Goal: Transaction & Acquisition: Download file/media

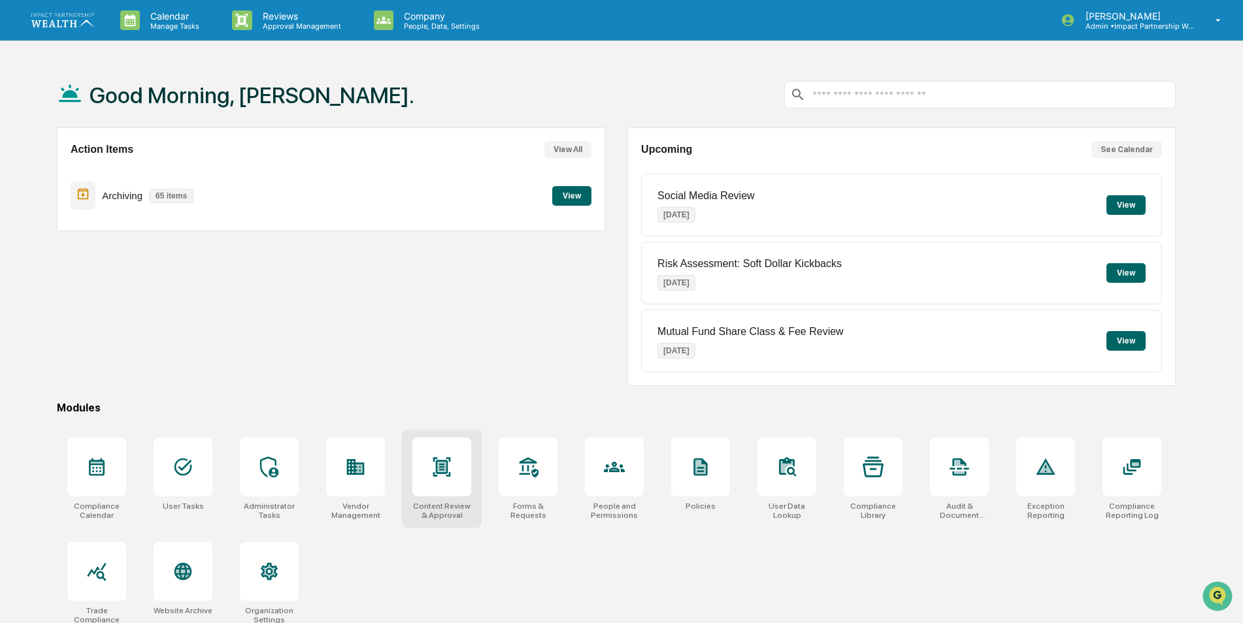
click at [446, 481] on div at bounding box center [441, 467] width 59 height 59
click at [433, 475] on icon at bounding box center [442, 466] width 18 height 19
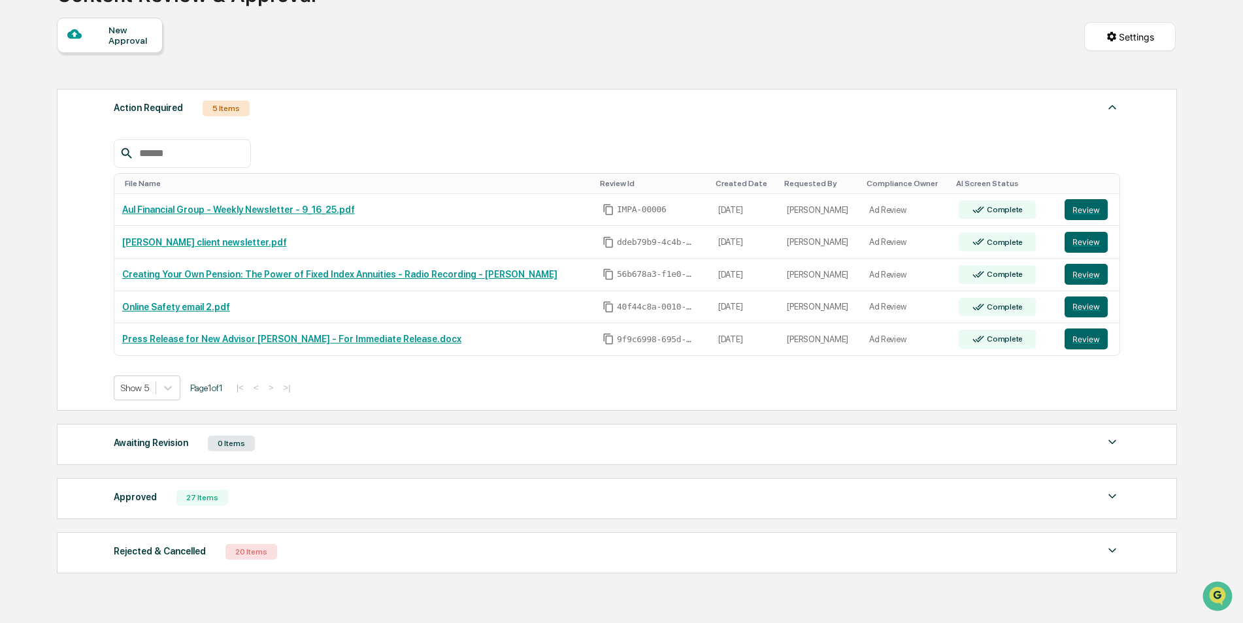
scroll to position [131, 0]
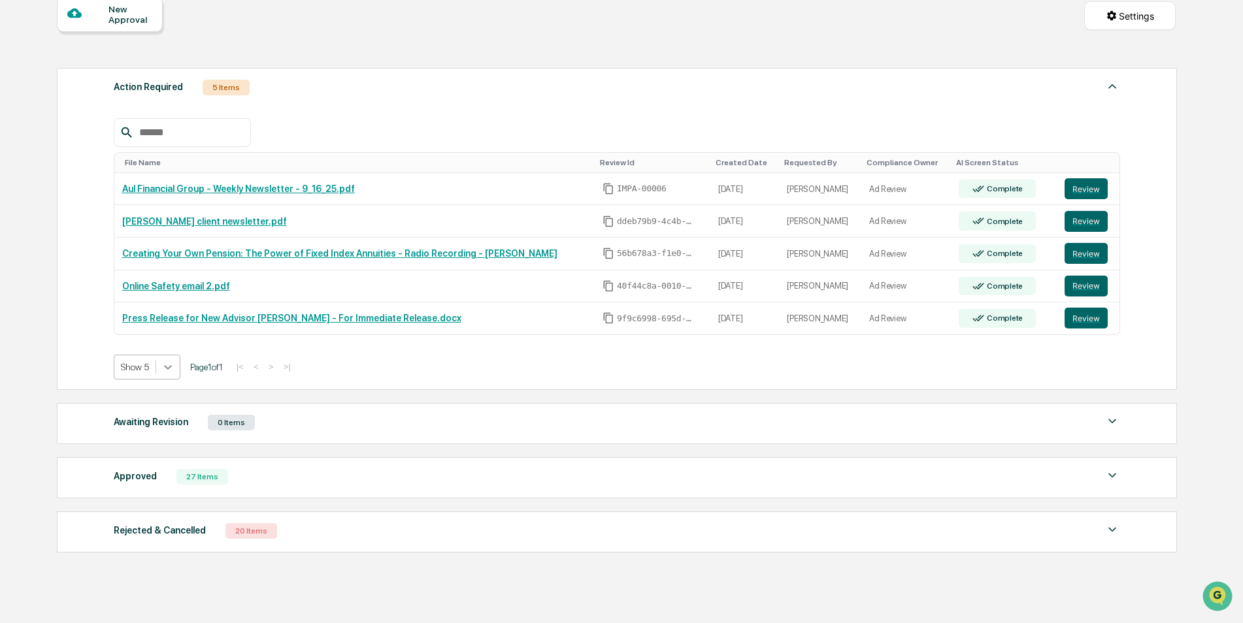
click at [165, 367] on icon at bounding box center [168, 367] width 8 height 5
click at [140, 478] on div "Show 100" at bounding box center [147, 481] width 67 height 21
click at [196, 478] on div "27 Items" at bounding box center [202, 477] width 52 height 16
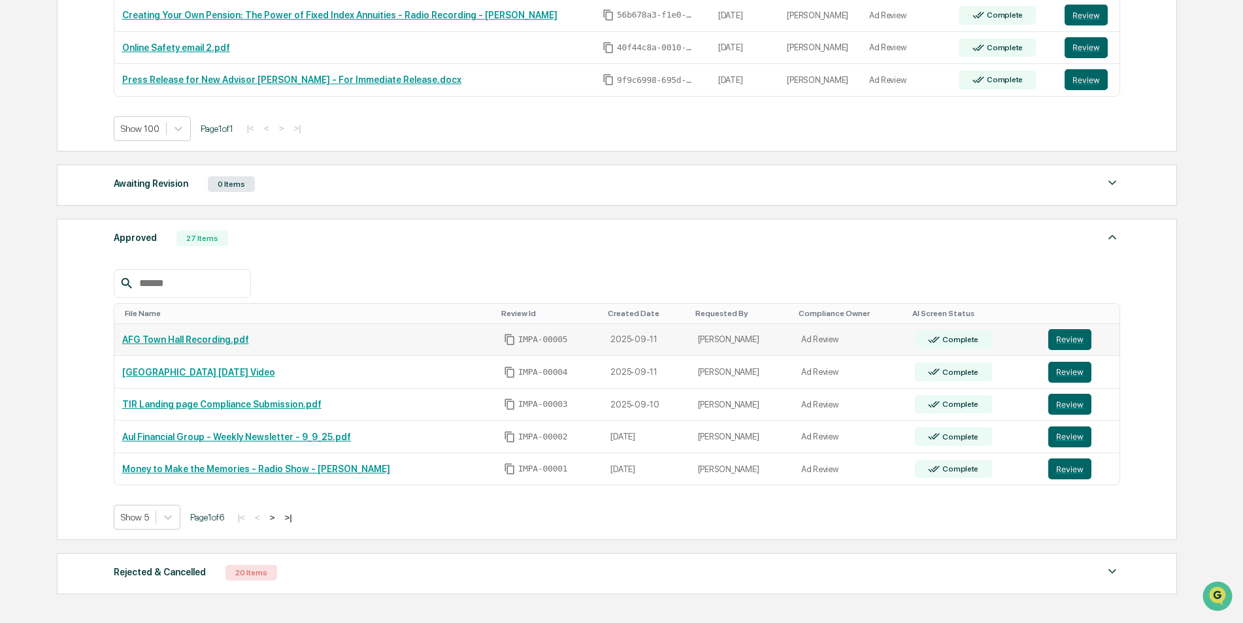
scroll to position [392, 0]
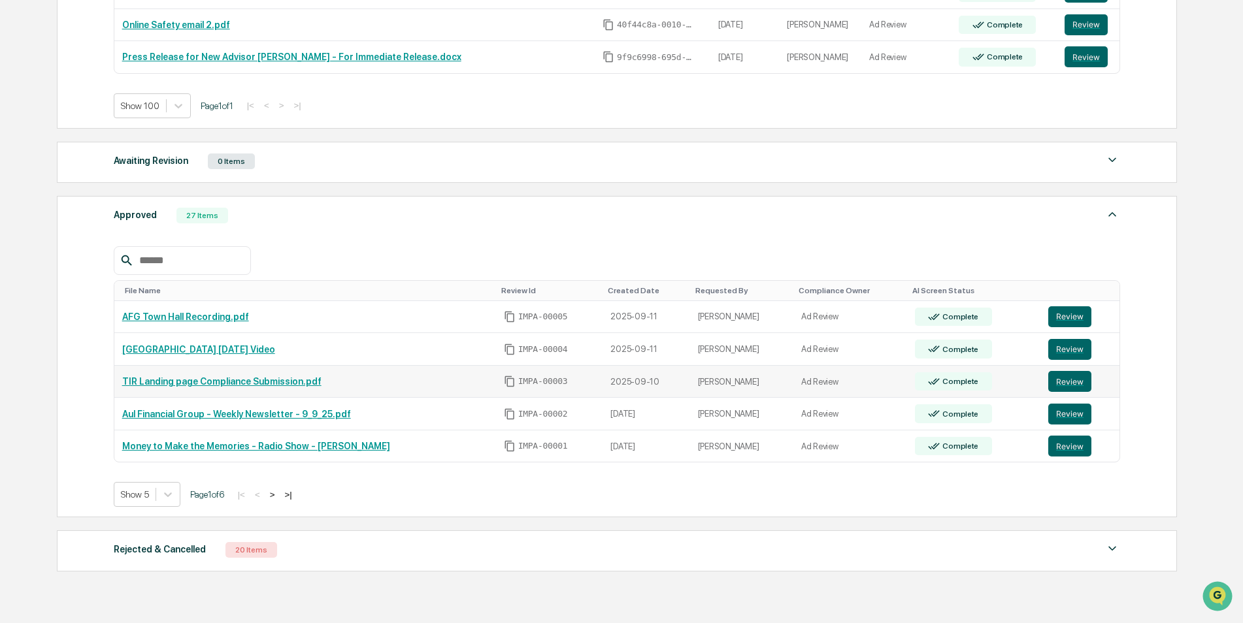
click at [246, 376] on td "TIR Landing page Compliance Submission.pdf" at bounding box center [305, 382] width 382 height 33
click at [258, 380] on link "TIR Landing page Compliance Submission.pdf" at bounding box center [221, 381] width 199 height 10
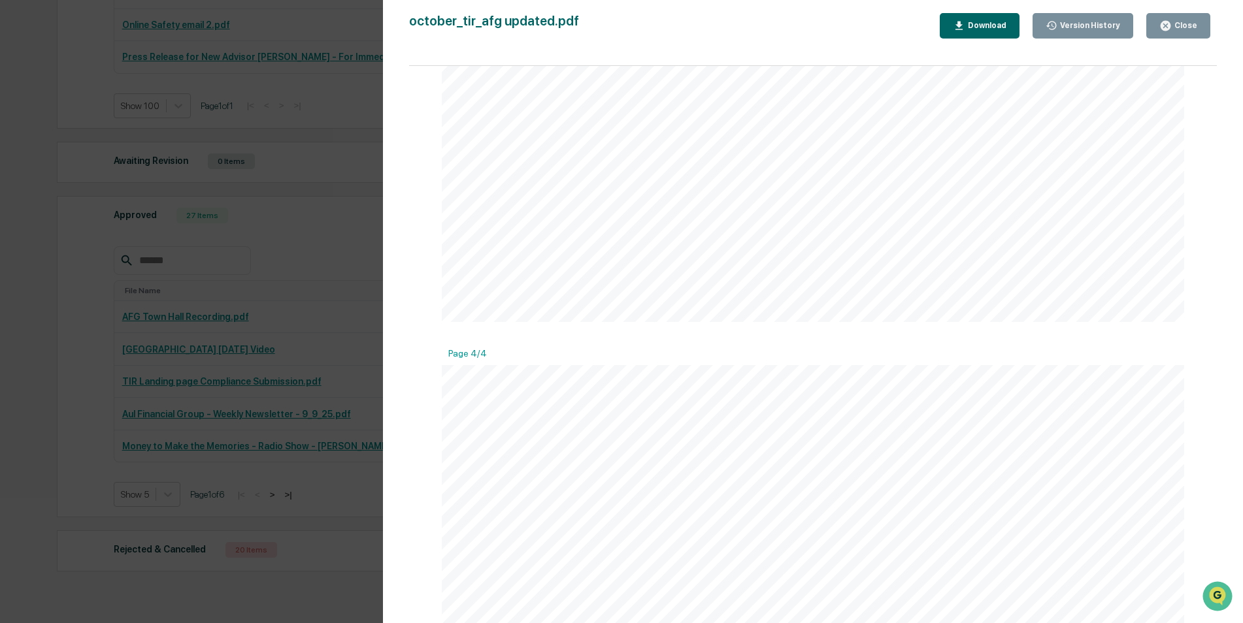
scroll to position [1568, 0]
click at [64, 233] on div "Version History [DATE] 02:14 PM [PERSON_NAME] [DATE] 01:20 PM [PERSON_NAME] [DA…" at bounding box center [621, 311] width 1243 height 623
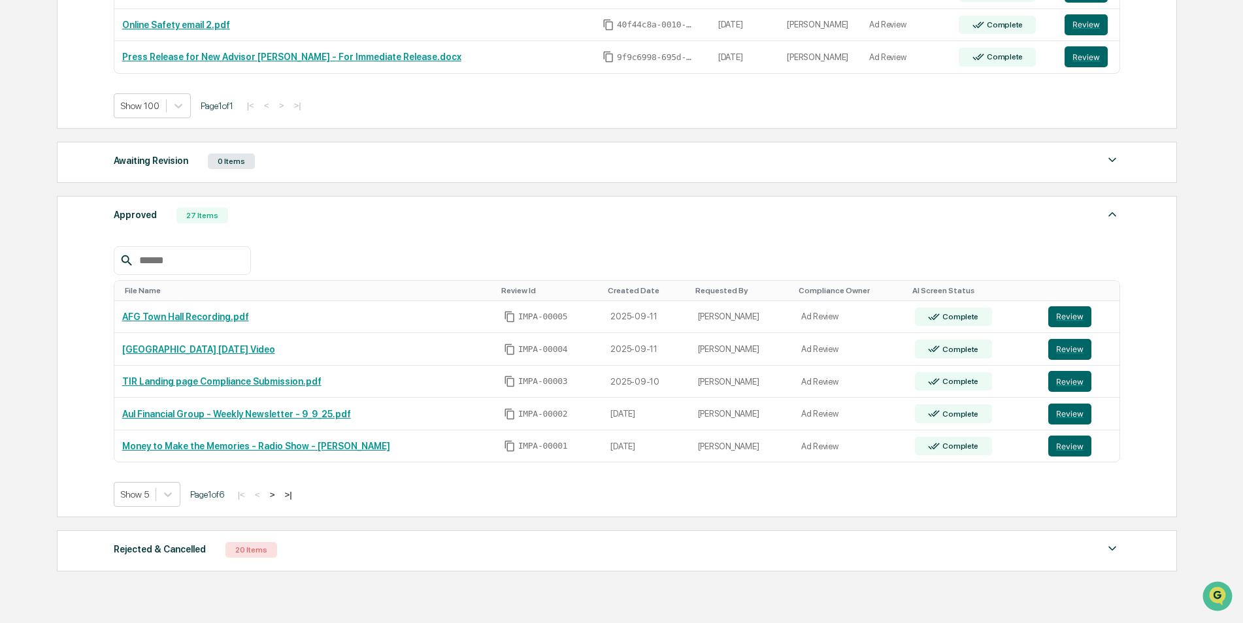
click at [279, 496] on button ">" at bounding box center [272, 494] width 13 height 11
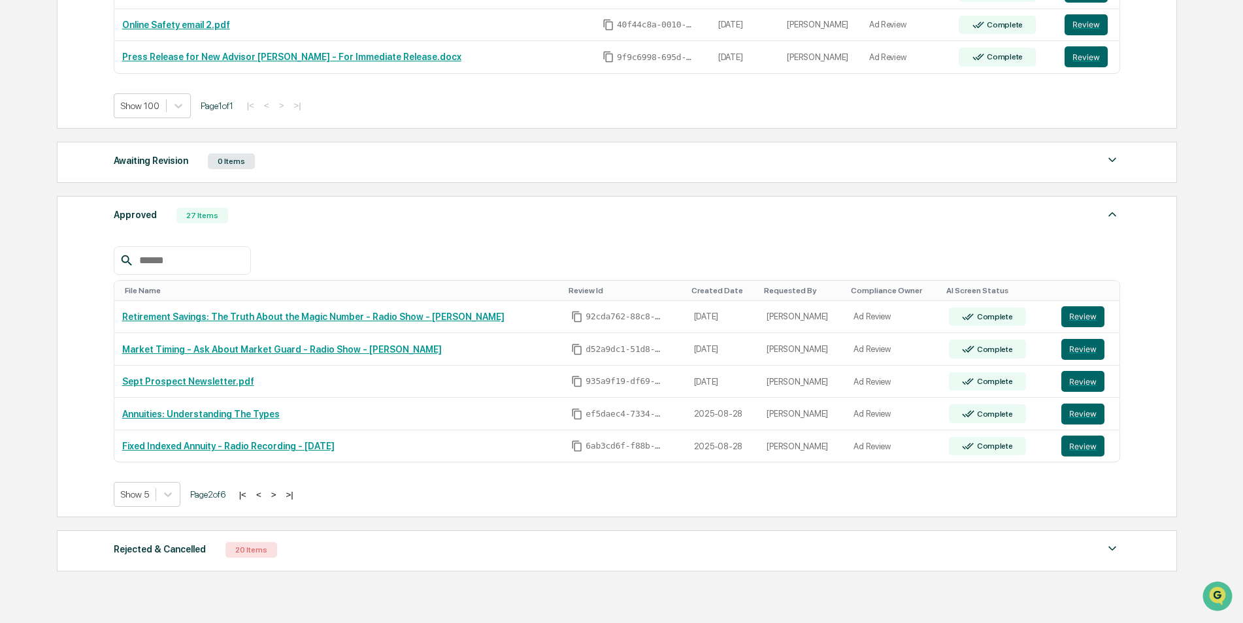
click at [280, 493] on button ">" at bounding box center [273, 494] width 13 height 11
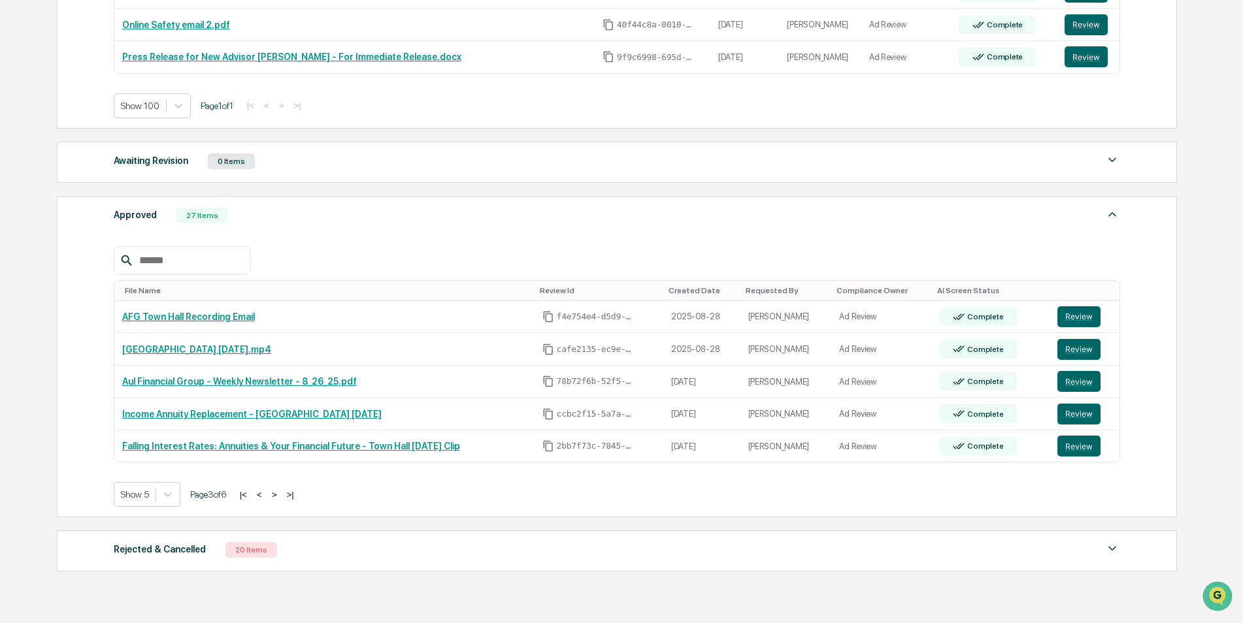
click at [280, 493] on button ">" at bounding box center [274, 494] width 13 height 11
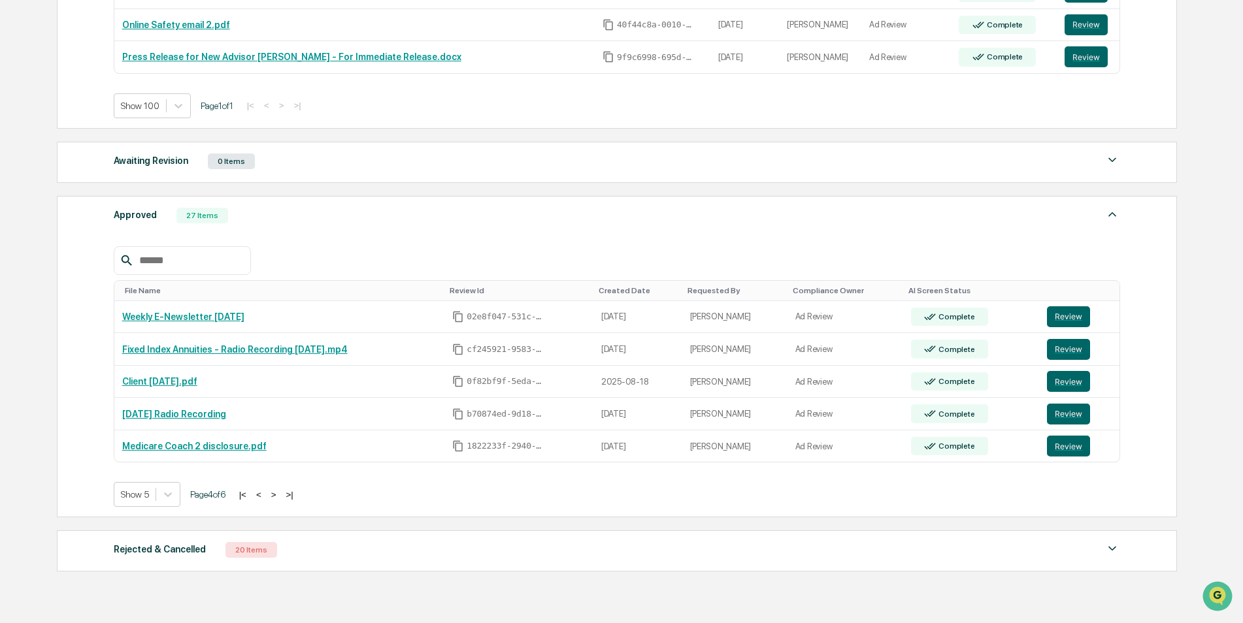
click at [280, 493] on button ">" at bounding box center [273, 494] width 13 height 11
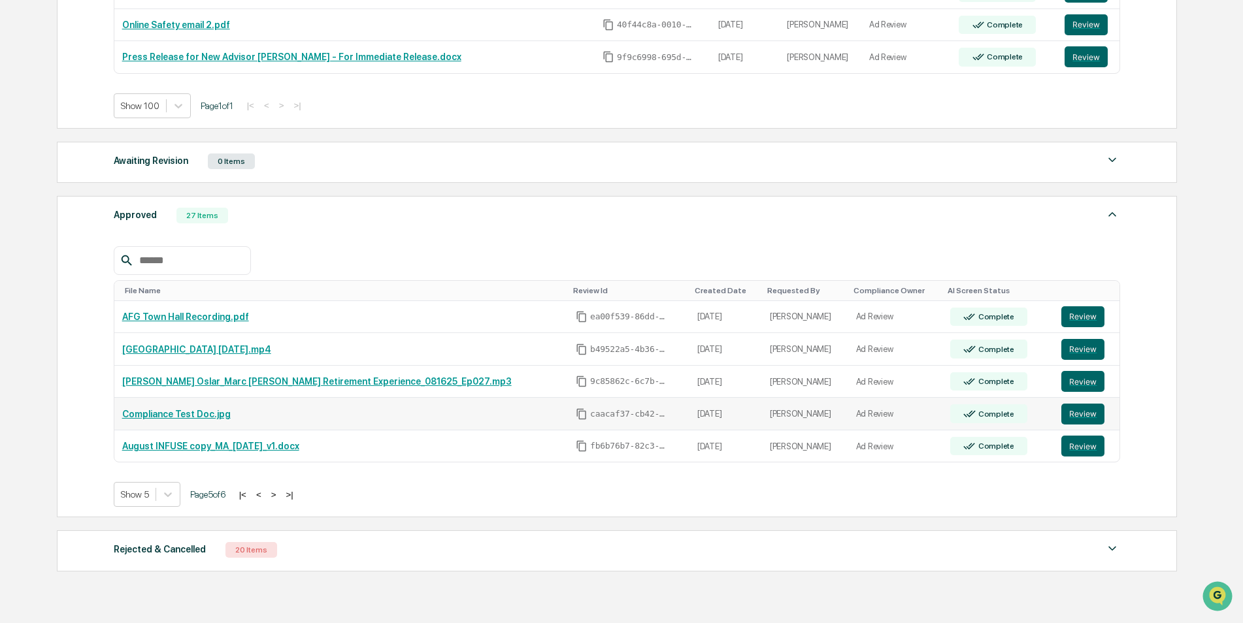
click at [161, 418] on link "Compliance Test Doc.jpg" at bounding box center [176, 414] width 108 height 10
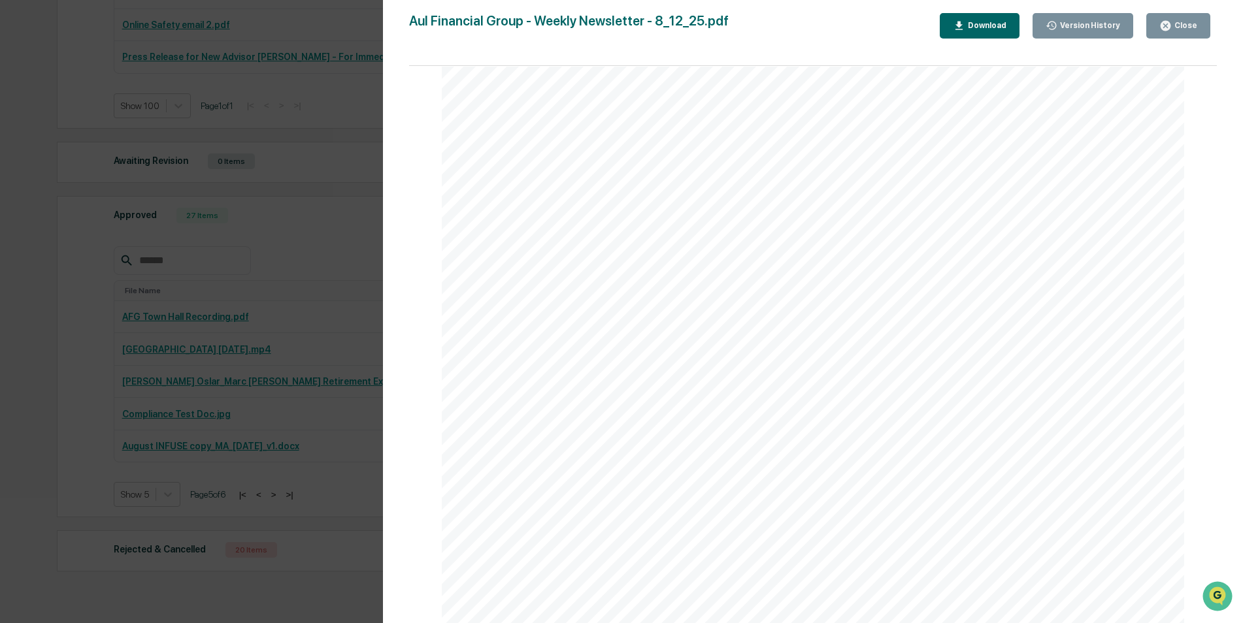
scroll to position [5553, 0]
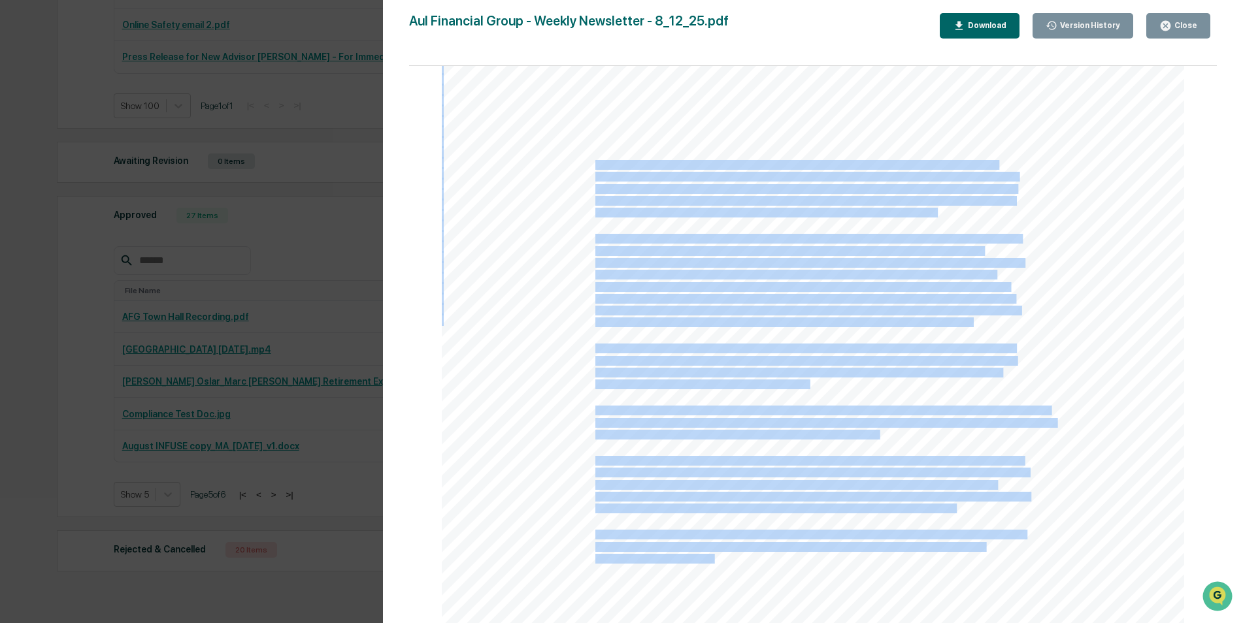
drag, startPoint x: 592, startPoint y: 163, endPoint x: 719, endPoint y: 561, distance: 417.7
click at [719, 561] on div "Insurance products are offered through the insurance business Aul Insurance Gro…" at bounding box center [813, 525] width 742 height 1049
drag, startPoint x: 719, startPoint y: 561, endPoint x: 694, endPoint y: 347, distance: 215.8
copy div "Insurance products are offered through the insurance business Aul Insurance Gro…"
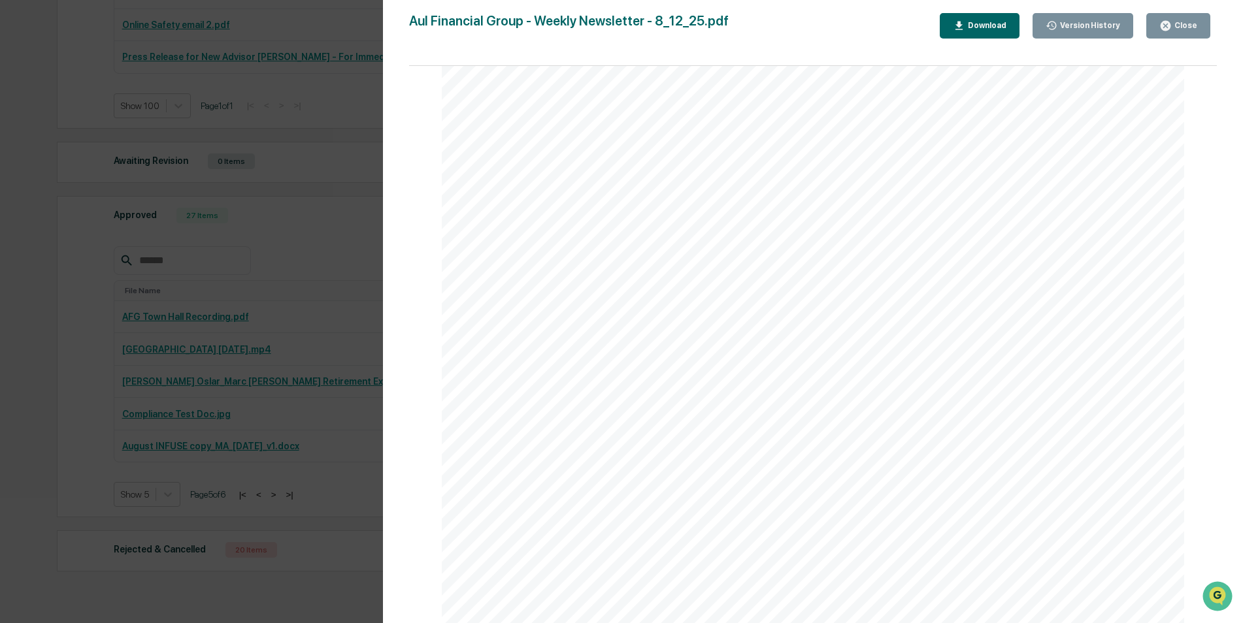
click at [29, 155] on div "Version History [DATE] 06:41 PM [PERSON_NAME] [DATE] 06:34 PM [PERSON_NAME] [PE…" at bounding box center [621, 311] width 1243 height 623
click at [32, 243] on div "Version History [DATE] 06:41 PM [PERSON_NAME] [DATE] 06:34 PM [PERSON_NAME] [PE…" at bounding box center [621, 311] width 1243 height 623
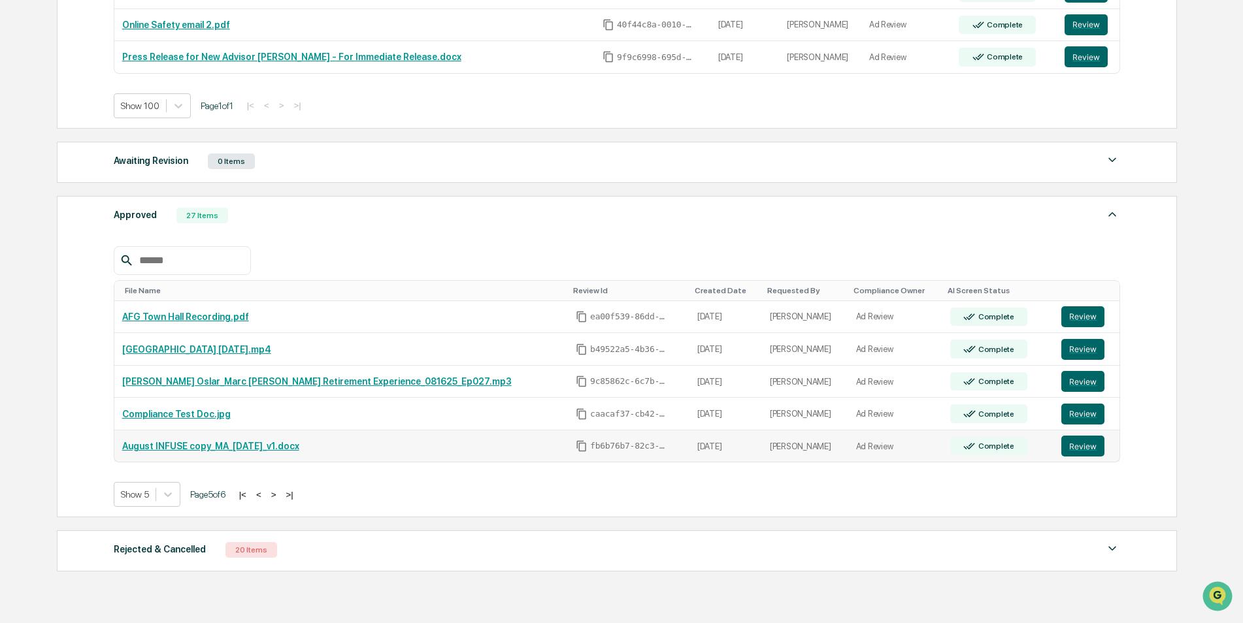
click at [204, 450] on link "August INFUSE copy_MA_[DATE]_v1.docx" at bounding box center [210, 446] width 177 height 10
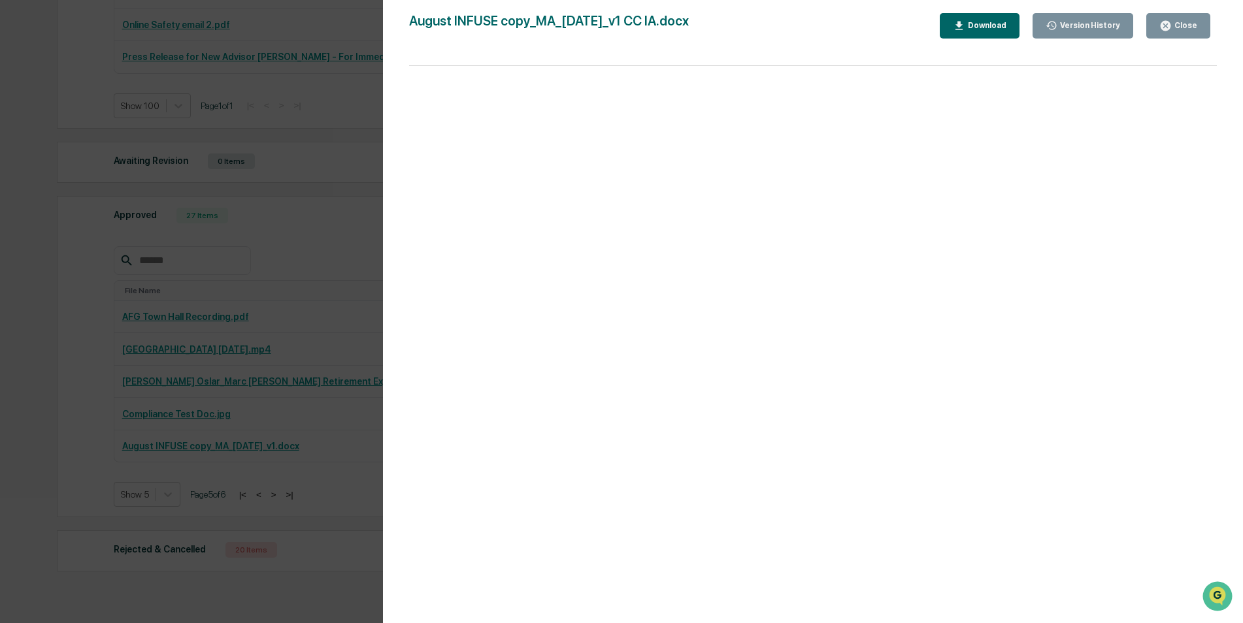
click at [60, 378] on div "Version History [DATE] 03:35 PM [PERSON_NAME] [DATE] 03:32 PM [PERSON_NAME] [DA…" at bounding box center [621, 311] width 1243 height 623
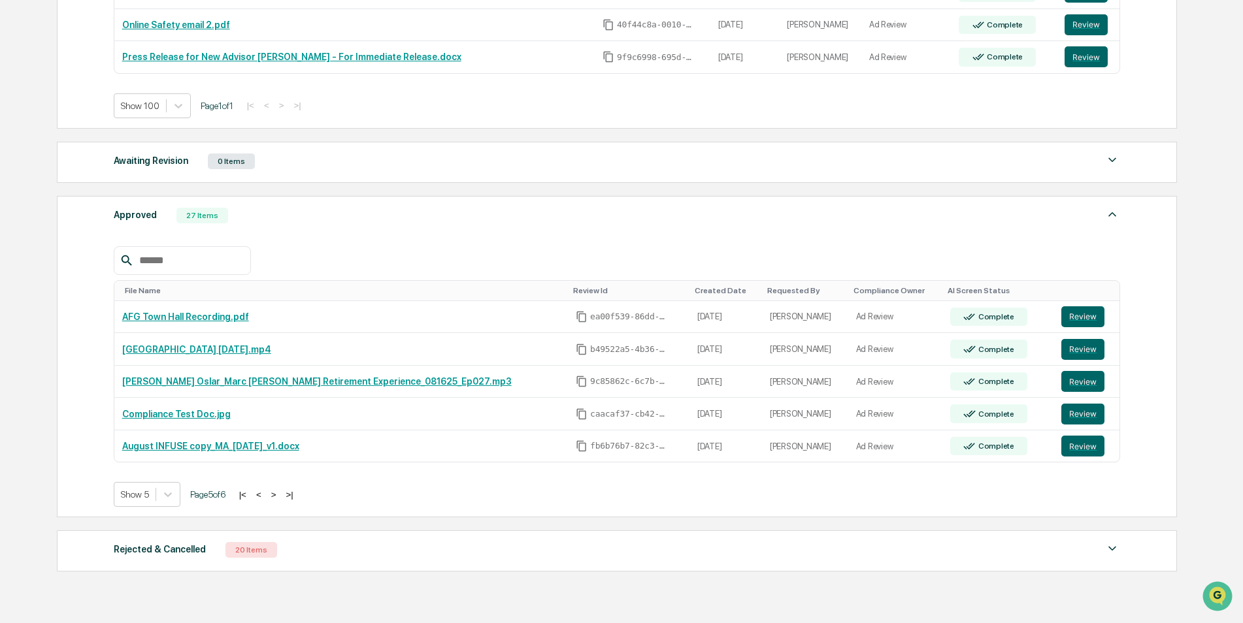
click at [279, 494] on button ">" at bounding box center [273, 494] width 13 height 11
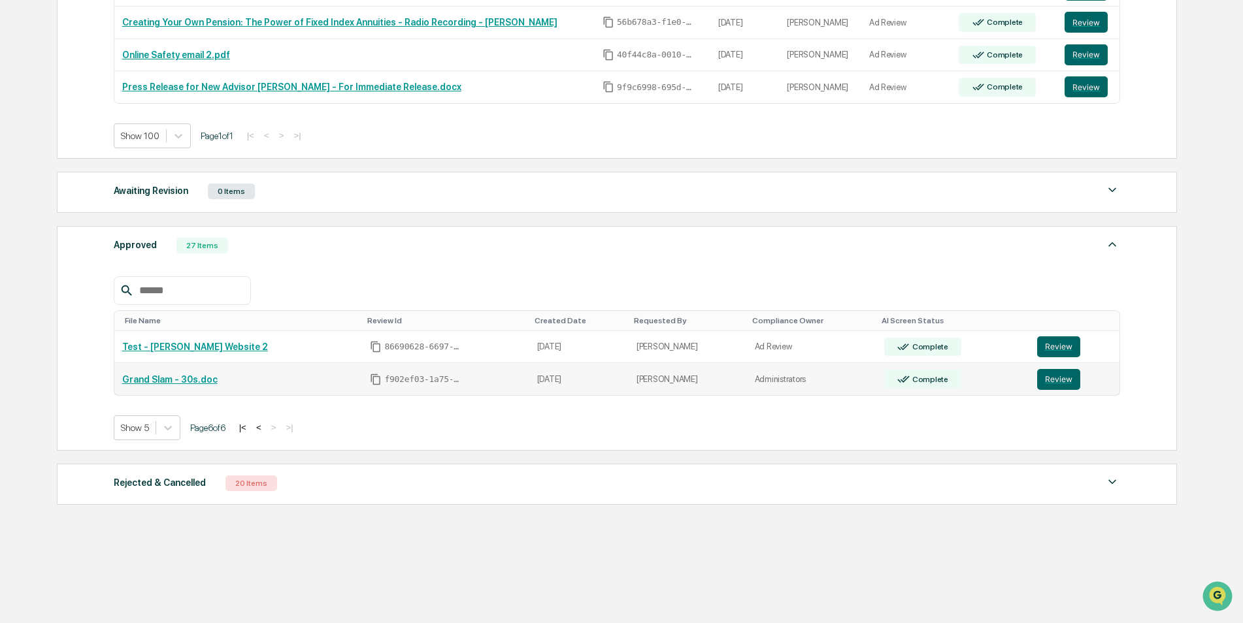
click at [154, 382] on link "Grand Slam - 30s.doc" at bounding box center [169, 379] width 95 height 10
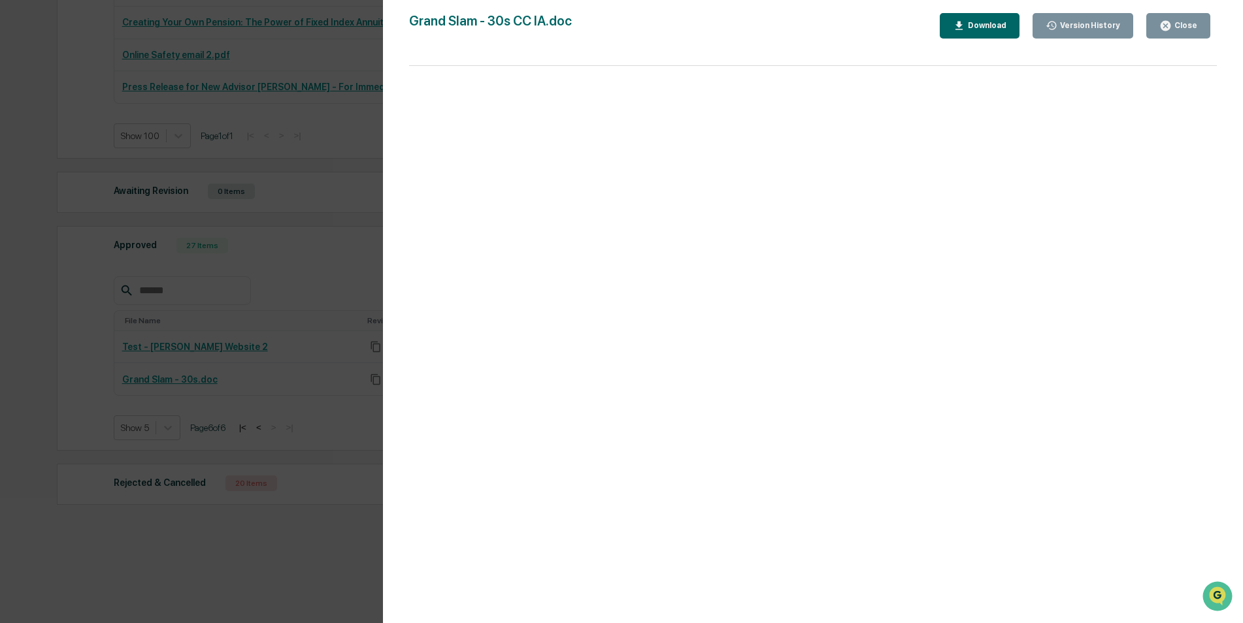
click at [24, 323] on div "Version History [DATE] 08:23 PM [PERSON_NAME] [DATE] 08:19 PM [PERSON_NAME] Gra…" at bounding box center [621, 311] width 1243 height 623
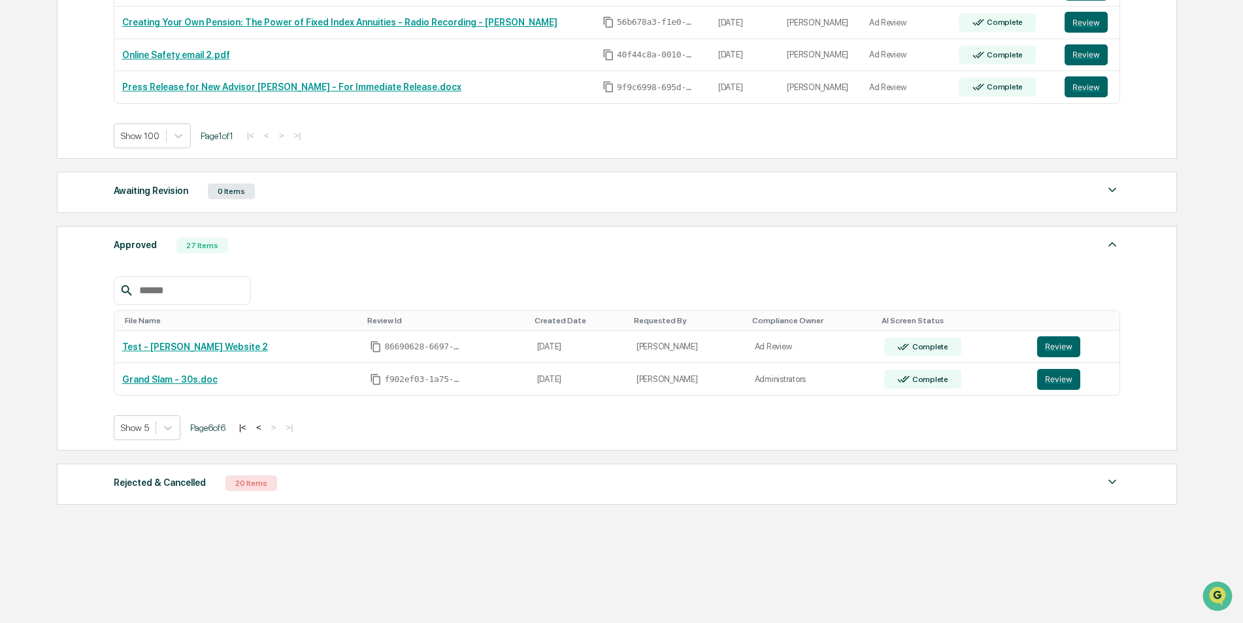
click at [264, 429] on button "<" at bounding box center [258, 427] width 13 height 11
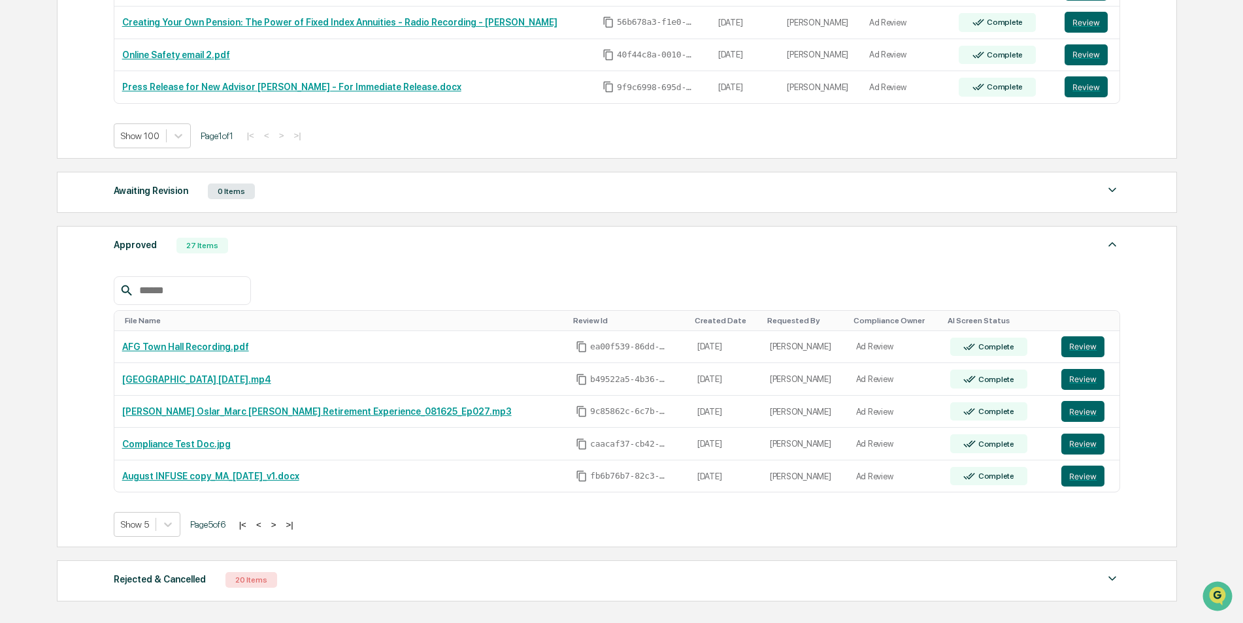
click at [265, 526] on button "<" at bounding box center [258, 524] width 13 height 11
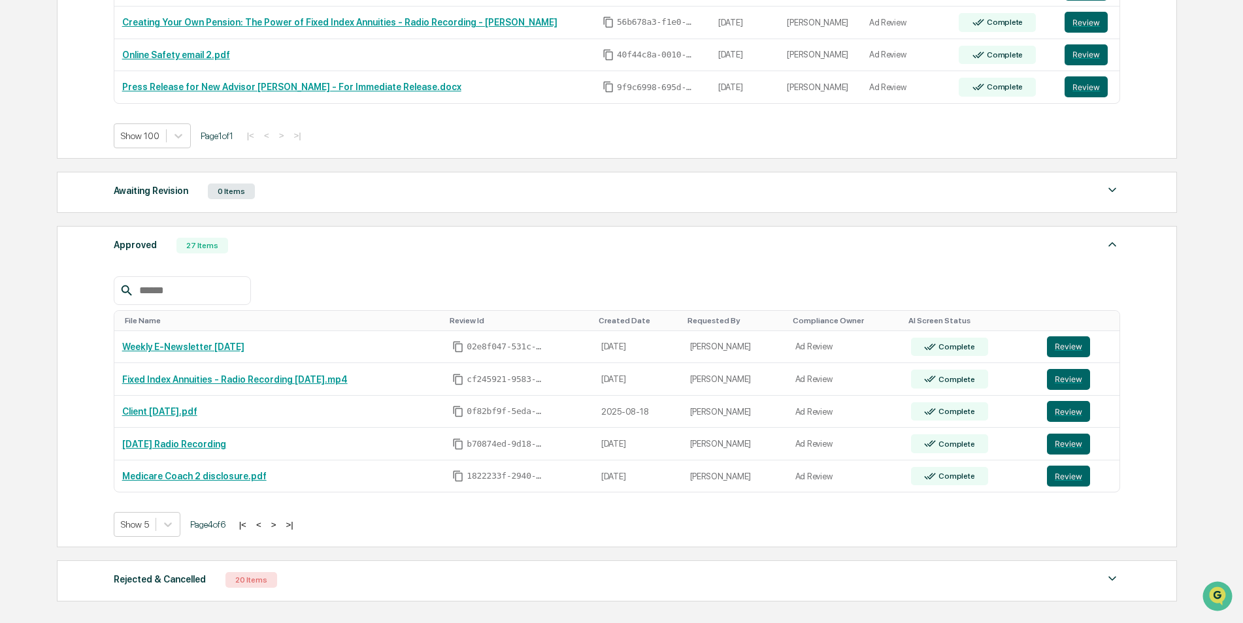
click at [265, 526] on button "<" at bounding box center [258, 524] width 13 height 11
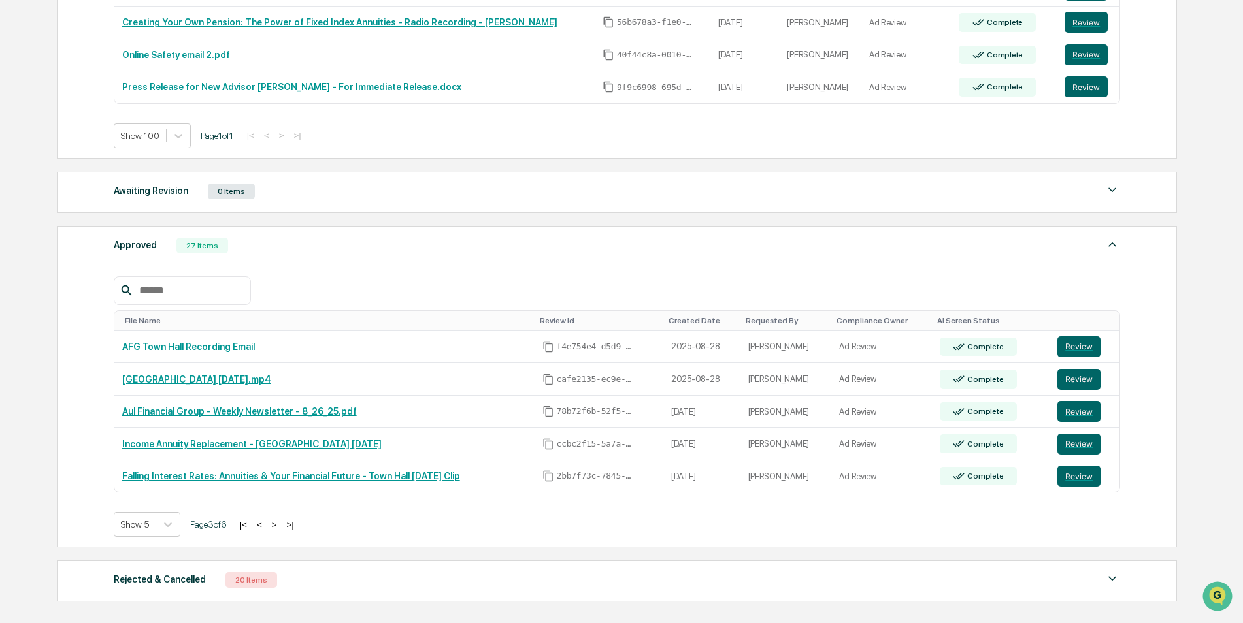
click at [266, 526] on button "<" at bounding box center [259, 524] width 13 height 11
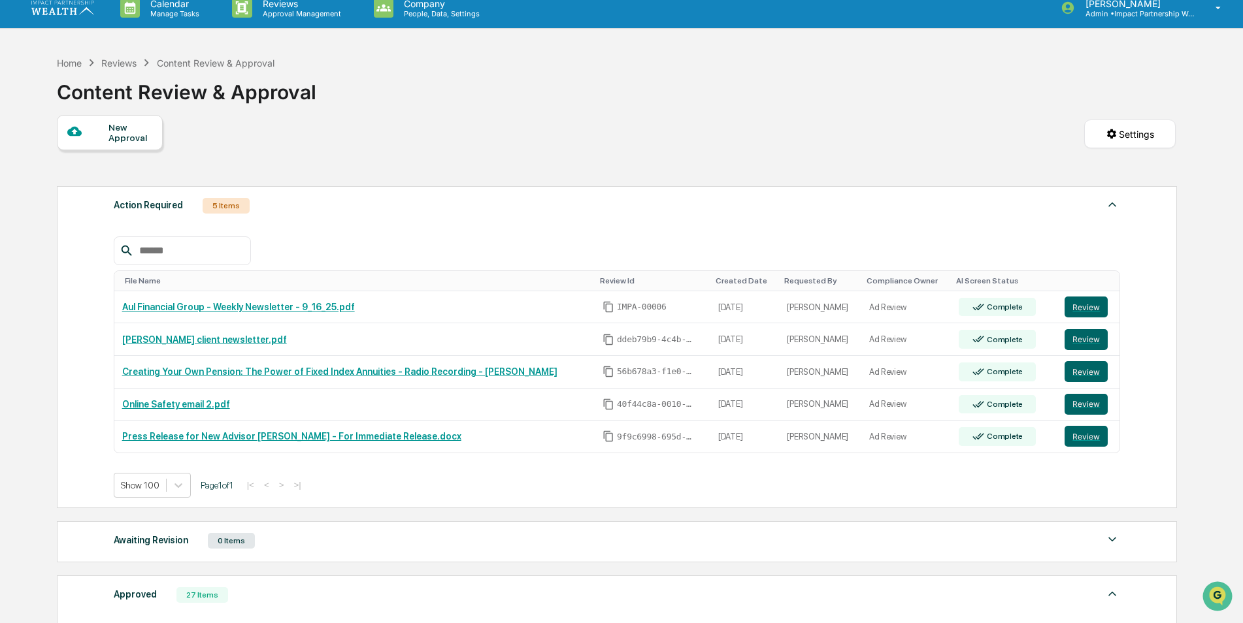
scroll to position [0, 0]
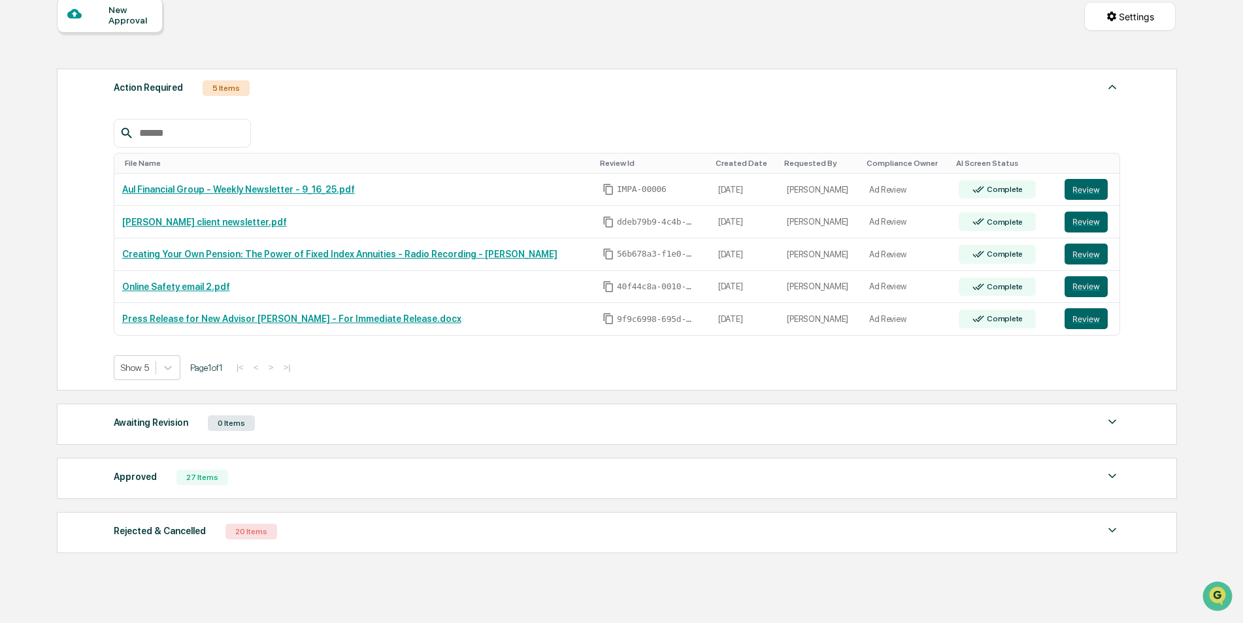
scroll to position [131, 0]
click at [170, 369] on icon at bounding box center [167, 367] width 13 height 13
click at [429, 353] on div "File Name Review Id Created Date Requested By Compliance Owner AI Screen Status…" at bounding box center [617, 248] width 1007 height 261
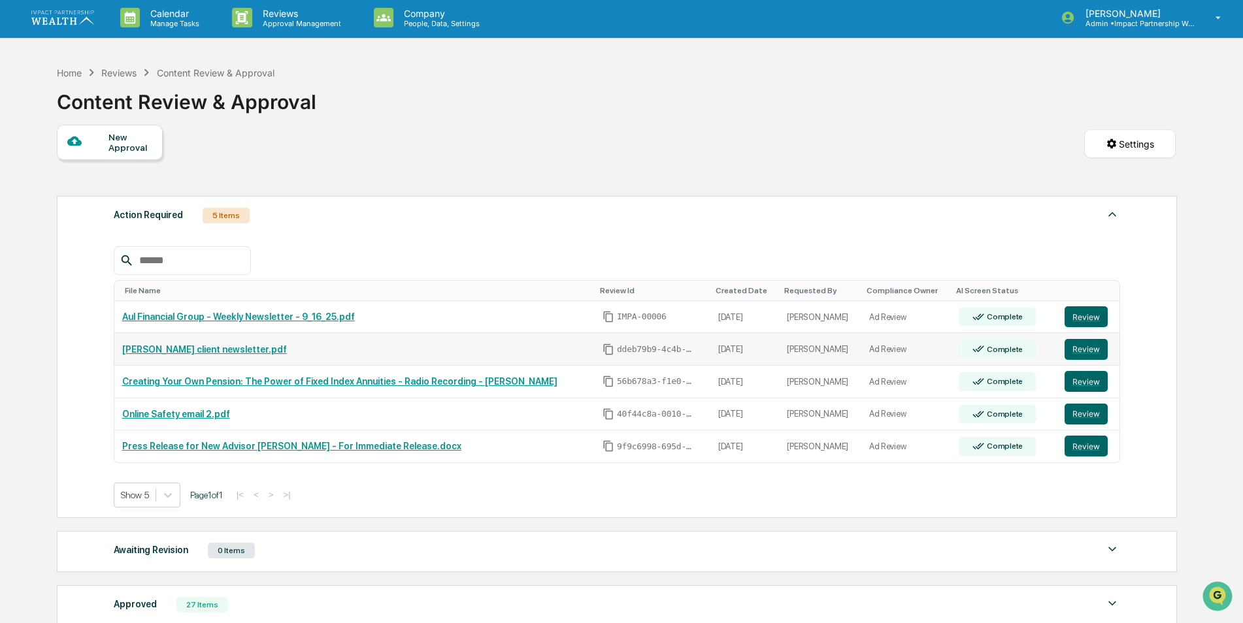
scroll to position [0, 0]
